Goal: Navigation & Orientation: Find specific page/section

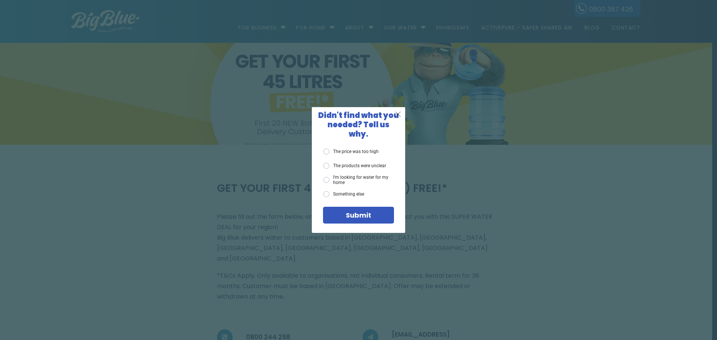
click at [398, 118] on span "X" at bounding box center [398, 113] width 7 height 9
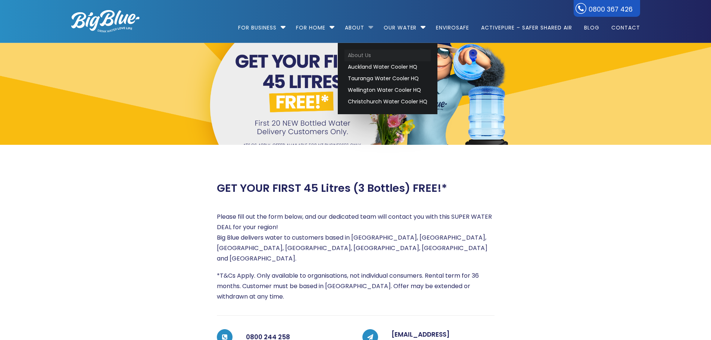
click at [367, 52] on link "About Us" at bounding box center [388, 56] width 86 height 12
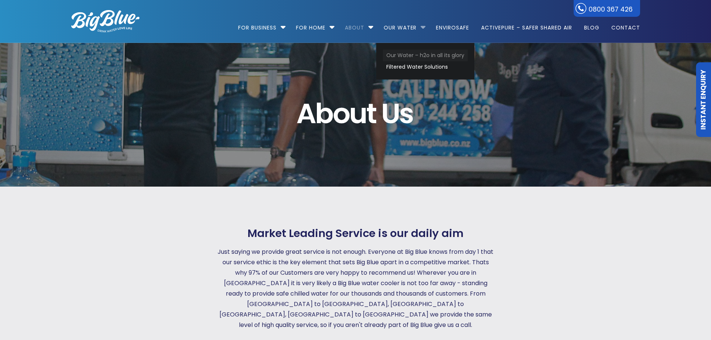
click at [417, 52] on link "Our Water – h2o in all its glory" at bounding box center [425, 56] width 85 height 12
